Goal: Task Accomplishment & Management: Manage account settings

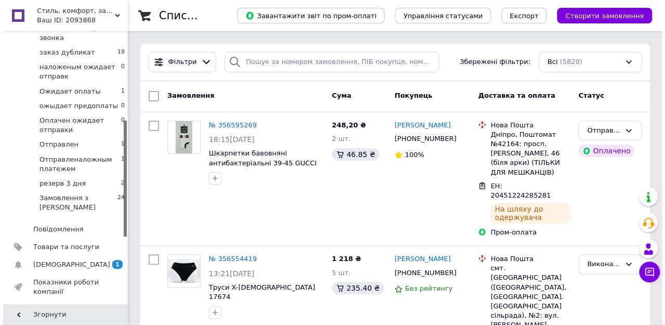
scroll to position [208, 0]
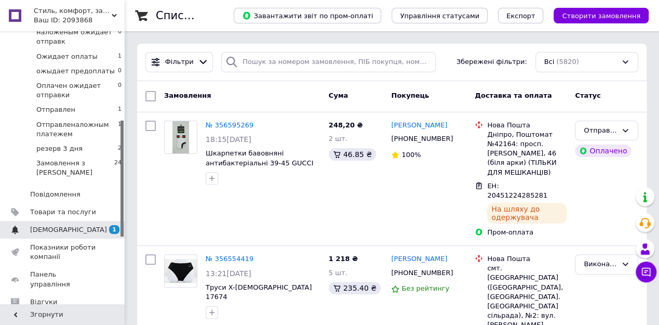
click at [71, 225] on span "[DEMOGRAPHIC_DATA]" at bounding box center [63, 229] width 66 height 9
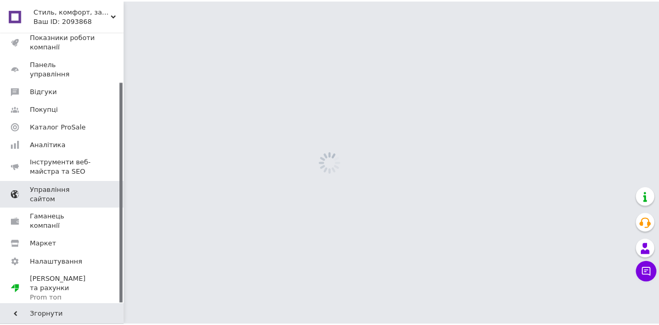
scroll to position [61, 0]
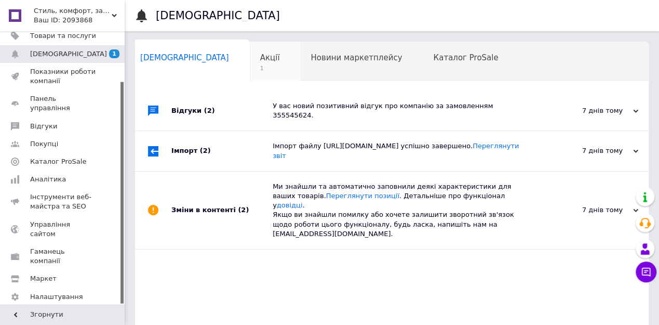
click at [250, 70] on div "Акції 1" at bounding box center [275, 61] width 51 height 39
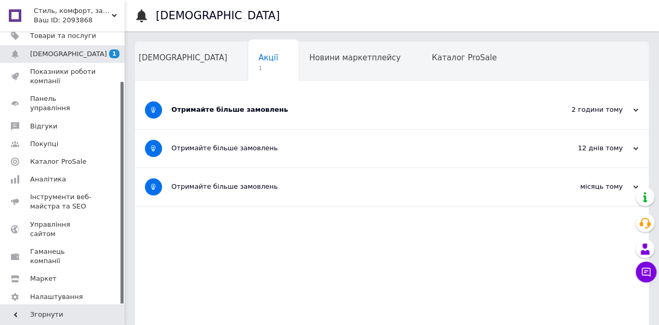
click at [257, 112] on div "Отримайте більше замовлень" at bounding box center [352, 109] width 363 height 9
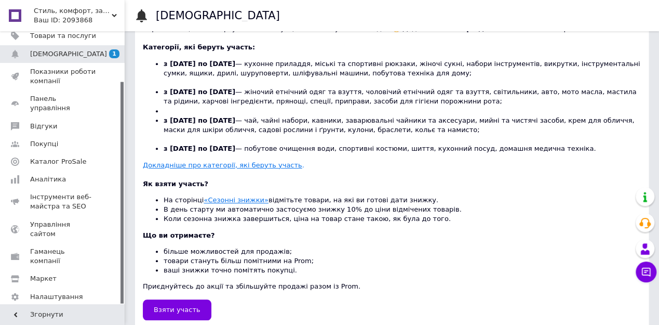
scroll to position [312, 0]
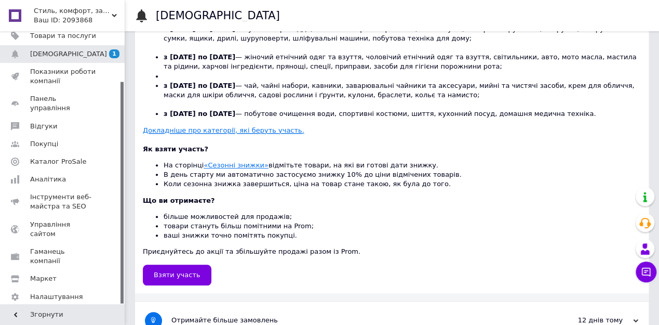
click at [205, 130] on u "Докладніше про категорії, які беруть участь" at bounding box center [222, 130] width 159 height 8
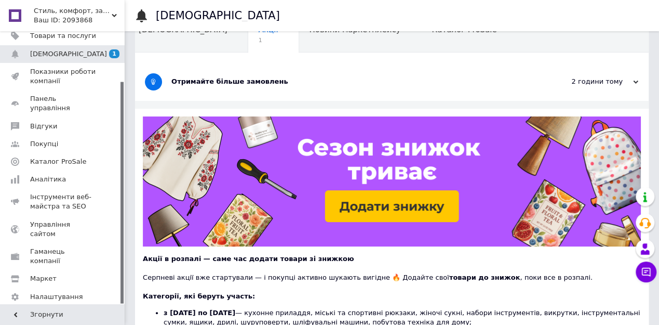
scroll to position [0, 0]
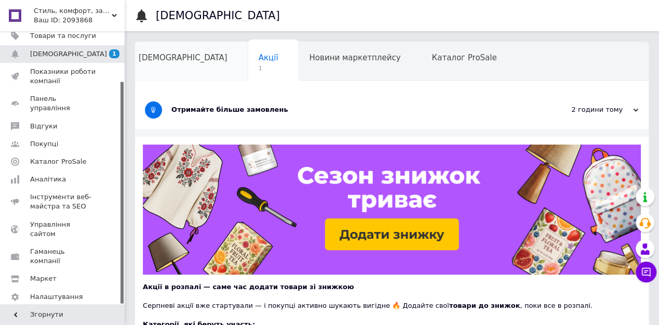
click at [149, 48] on div "[DEMOGRAPHIC_DATA]" at bounding box center [188, 61] width 120 height 39
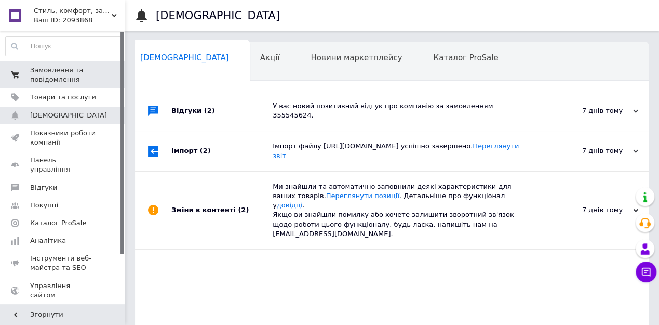
click at [56, 79] on span "Замовлення та повідомлення" at bounding box center [63, 74] width 66 height 19
